Goal: Find specific page/section: Find specific page/section

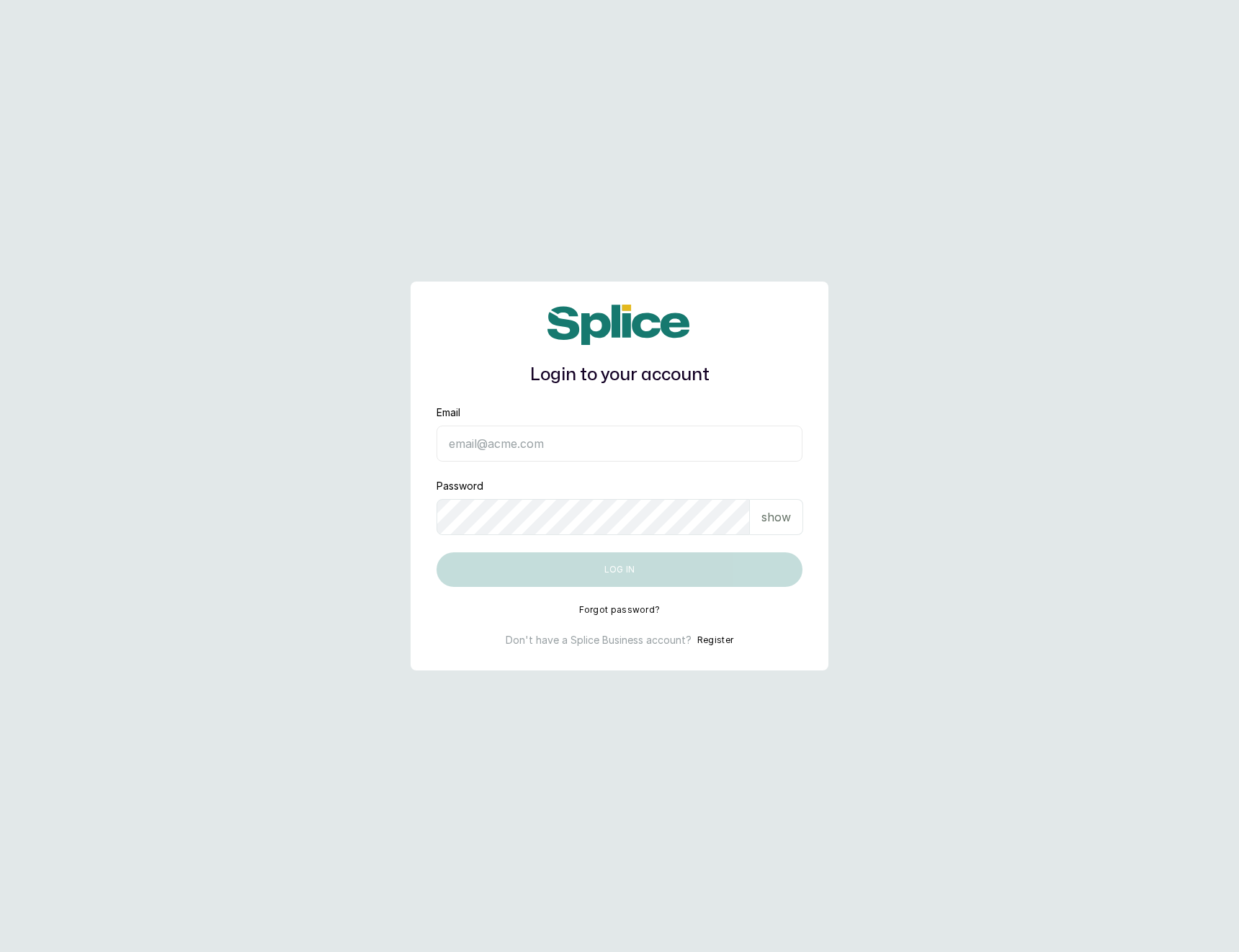
click at [531, 446] on input "Email" at bounding box center [619, 444] width 366 height 36
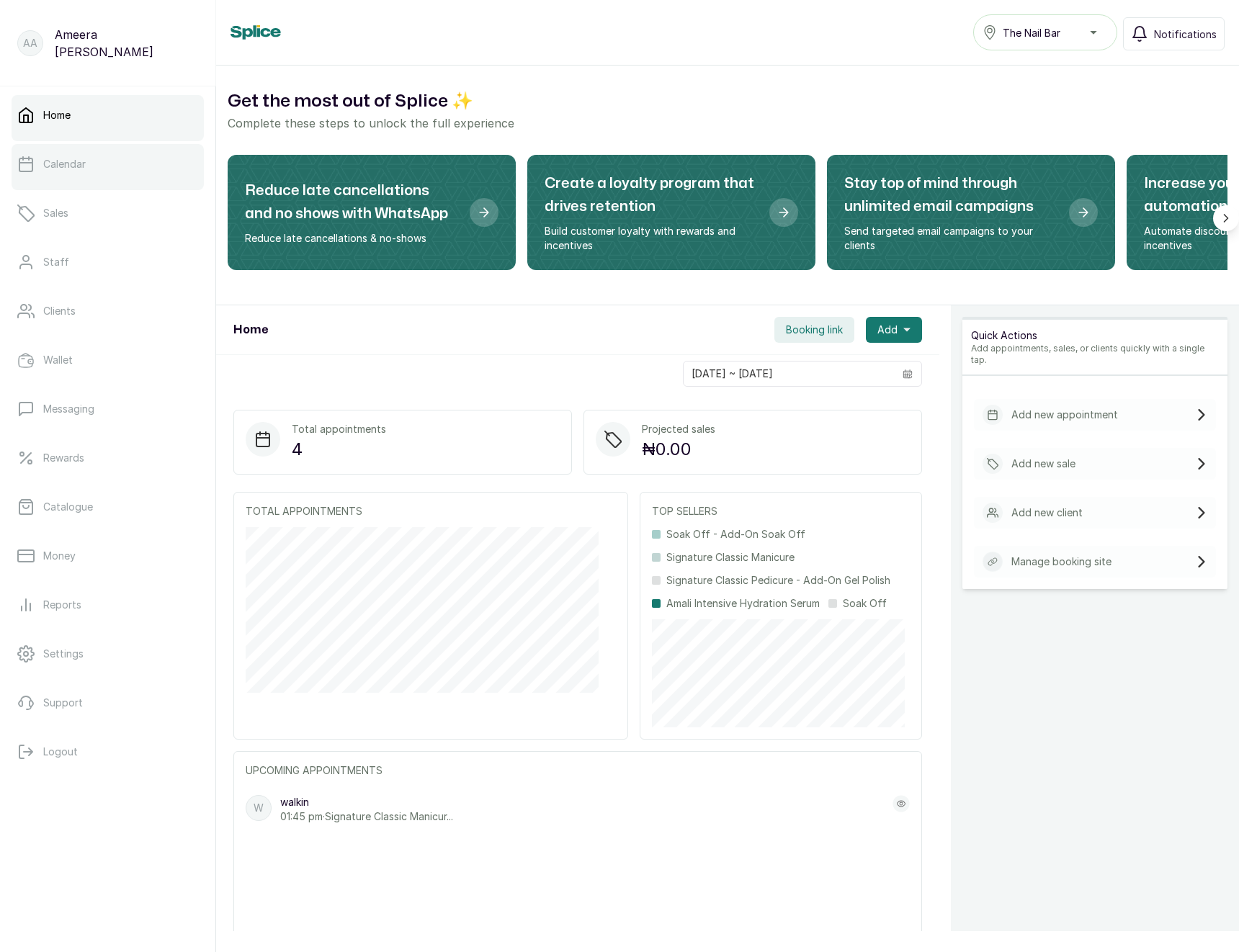
click at [151, 170] on link "Calendar" at bounding box center [107, 164] width 192 height 40
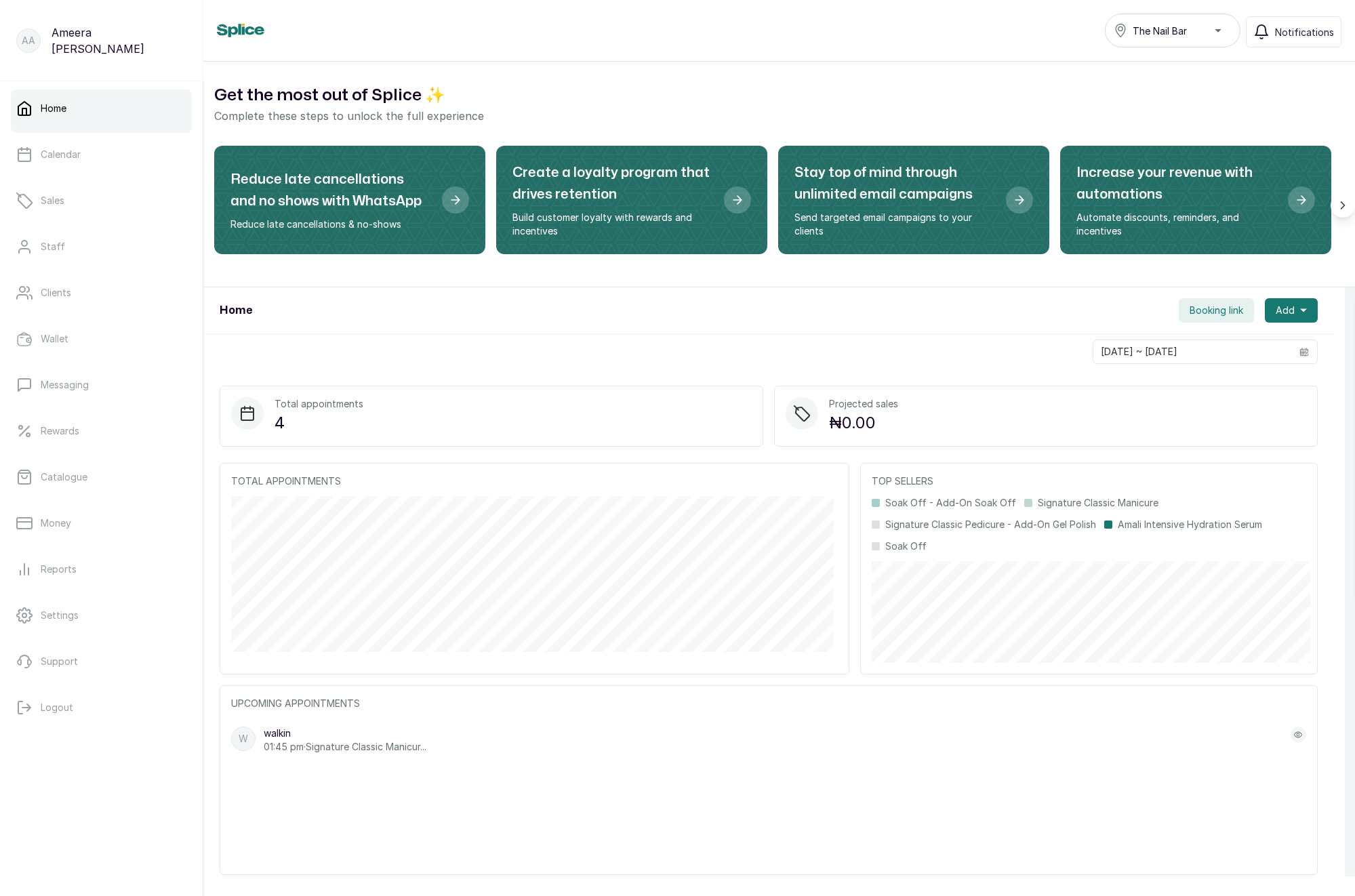
drag, startPoint x: 1354, startPoint y: 119, endPoint x: 1379, endPoint y: 118, distance: 25.0
click at [1355, 118] on html "AA [PERSON_NAME] Home Calendar Sales Staff Clients Wallet Messaging Rewards Cat…" at bounding box center [678, 448] width 1355 height 896
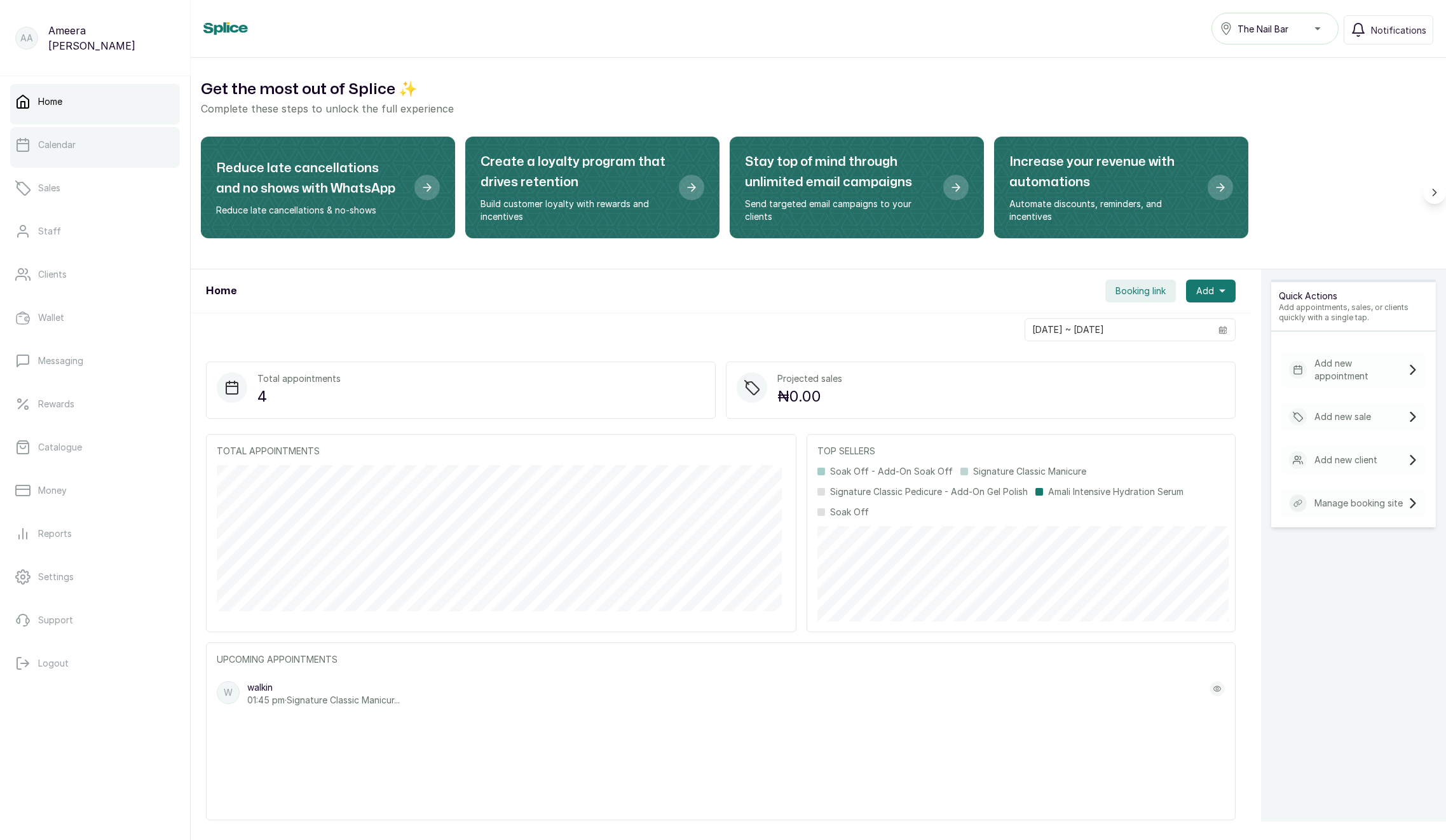
click at [40, 156] on link "Calendar" at bounding box center [95, 144] width 170 height 35
